Goal: Task Accomplishment & Management: Manage account settings

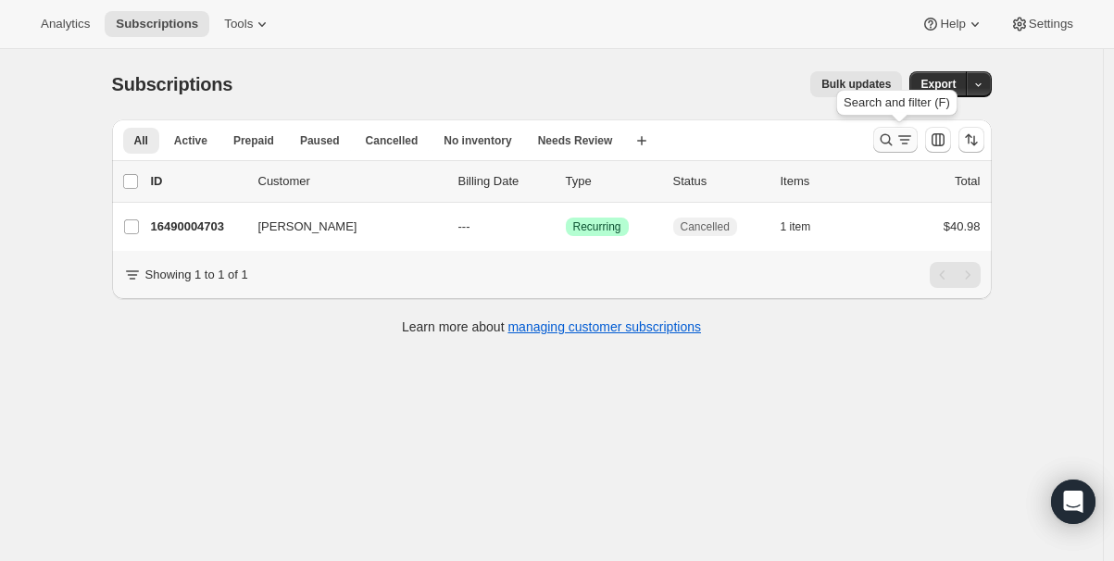
click at [908, 141] on icon "Search and filter results" at bounding box center [904, 140] width 19 height 19
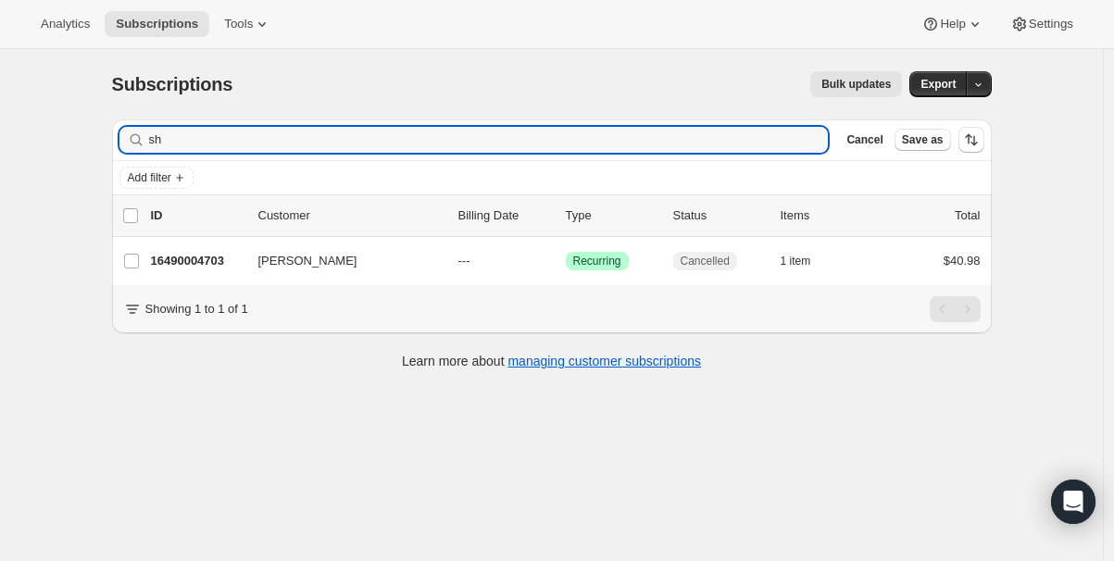
type input "s"
click at [213, 133] on input "[PERSON_NAME]" at bounding box center [472, 140] width 646 height 26
type input "young"
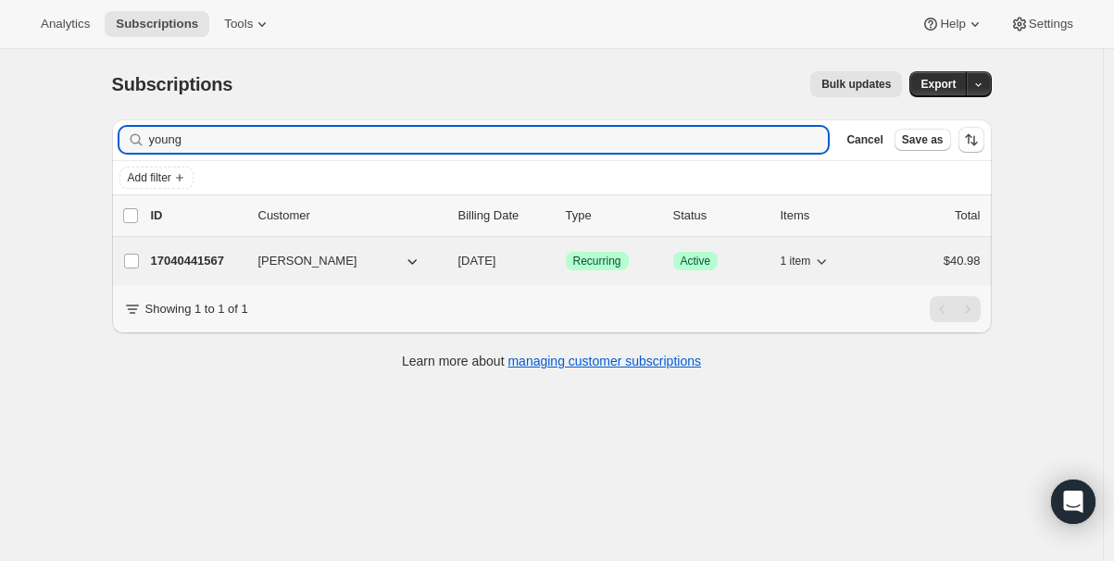
click at [261, 259] on div "17040441567 [PERSON_NAME] [DATE] Success Recurring Success Active 1 item $40.98" at bounding box center [565, 261] width 829 height 26
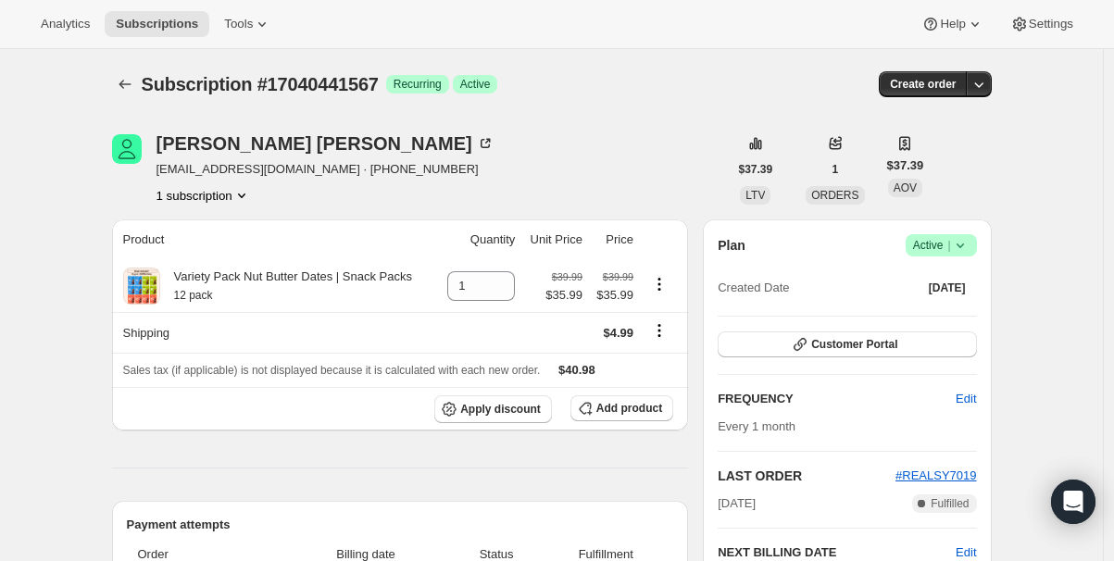
click at [948, 252] on span "Active |" at bounding box center [941, 245] width 56 height 19
click at [942, 321] on span "Cancel subscription" at bounding box center [940, 314] width 105 height 19
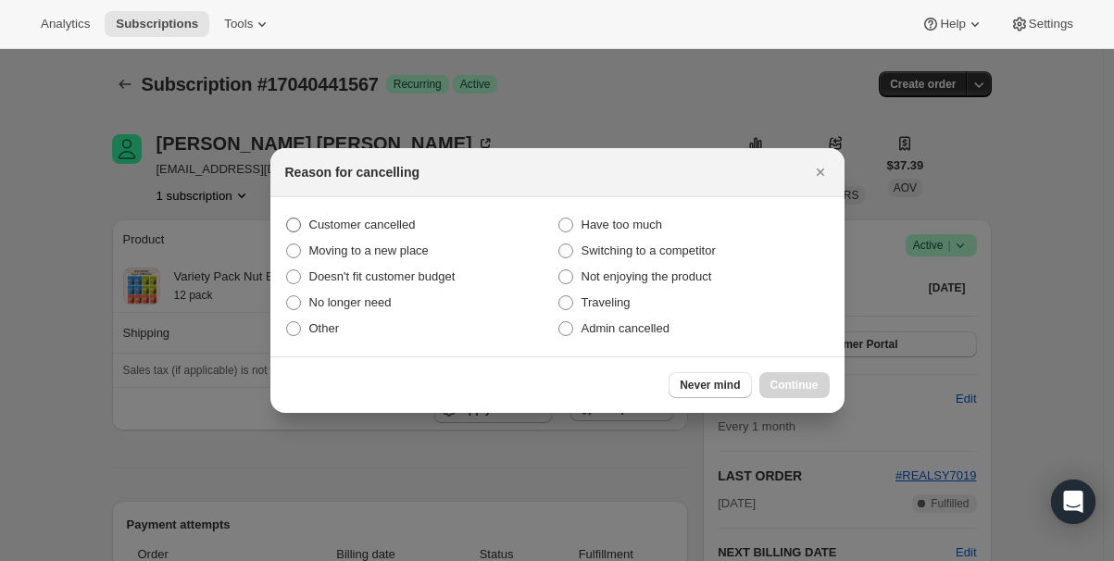
click at [400, 217] on span "Customer cancelled" at bounding box center [362, 225] width 106 height 19
click at [287, 218] on input "Customer cancelled" at bounding box center [286, 218] width 1 height 1
radio input "true"
click at [814, 387] on span "Continue" at bounding box center [794, 385] width 48 height 15
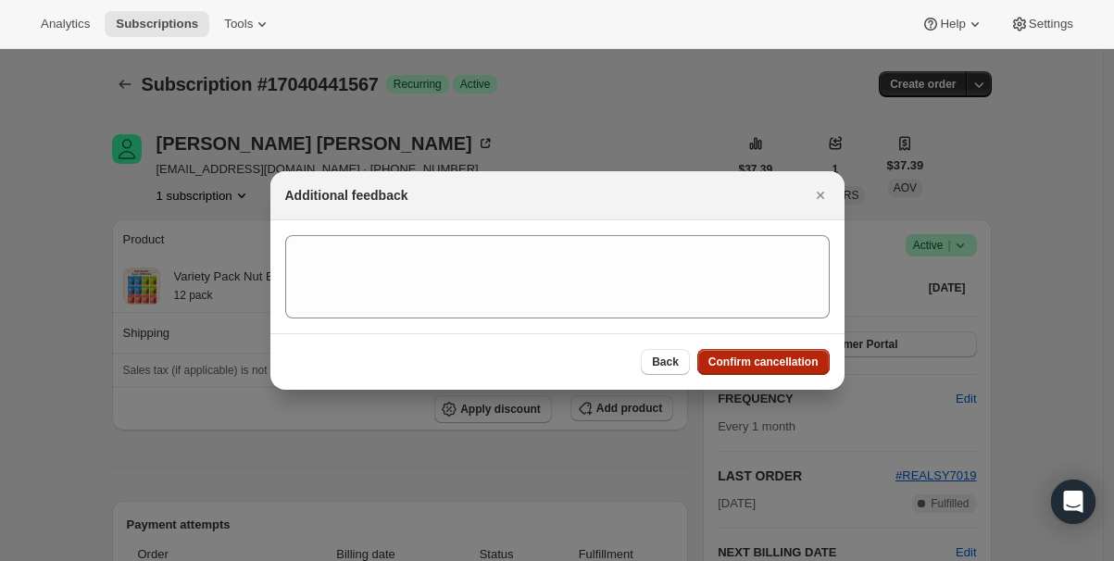
click at [783, 355] on span "Confirm cancellation" at bounding box center [763, 362] width 110 height 15
